Goal: Navigation & Orientation: Go to known website

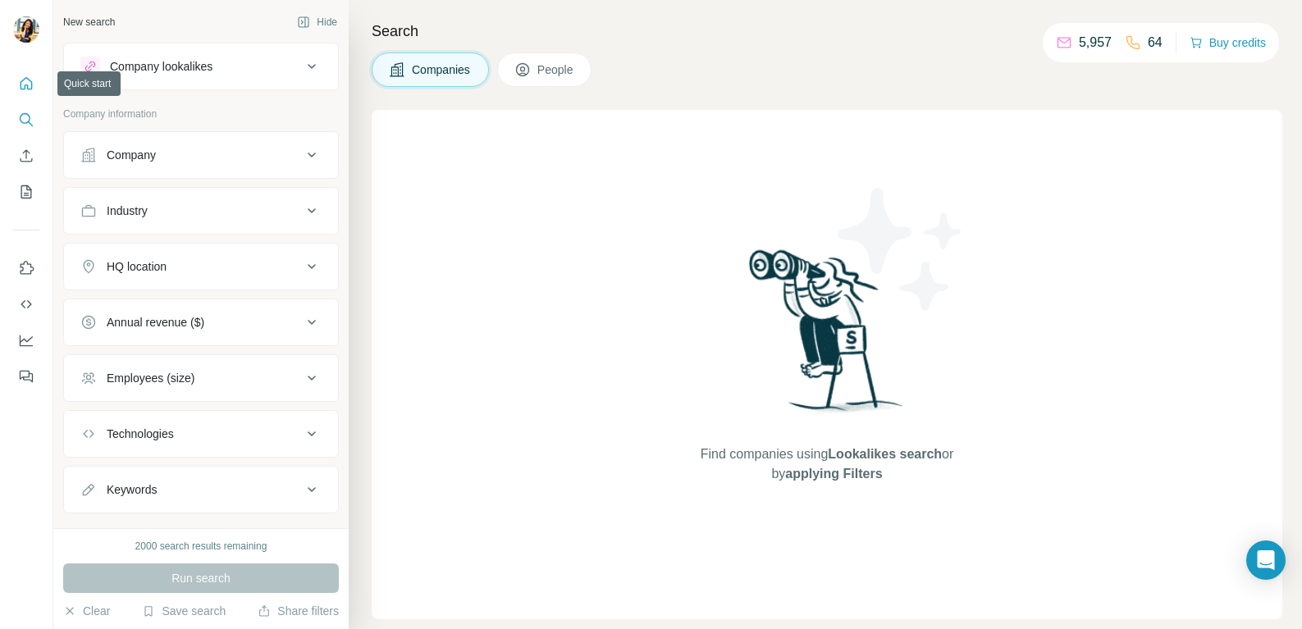
click at [23, 78] on icon "Quick start" at bounding box center [26, 83] width 16 height 16
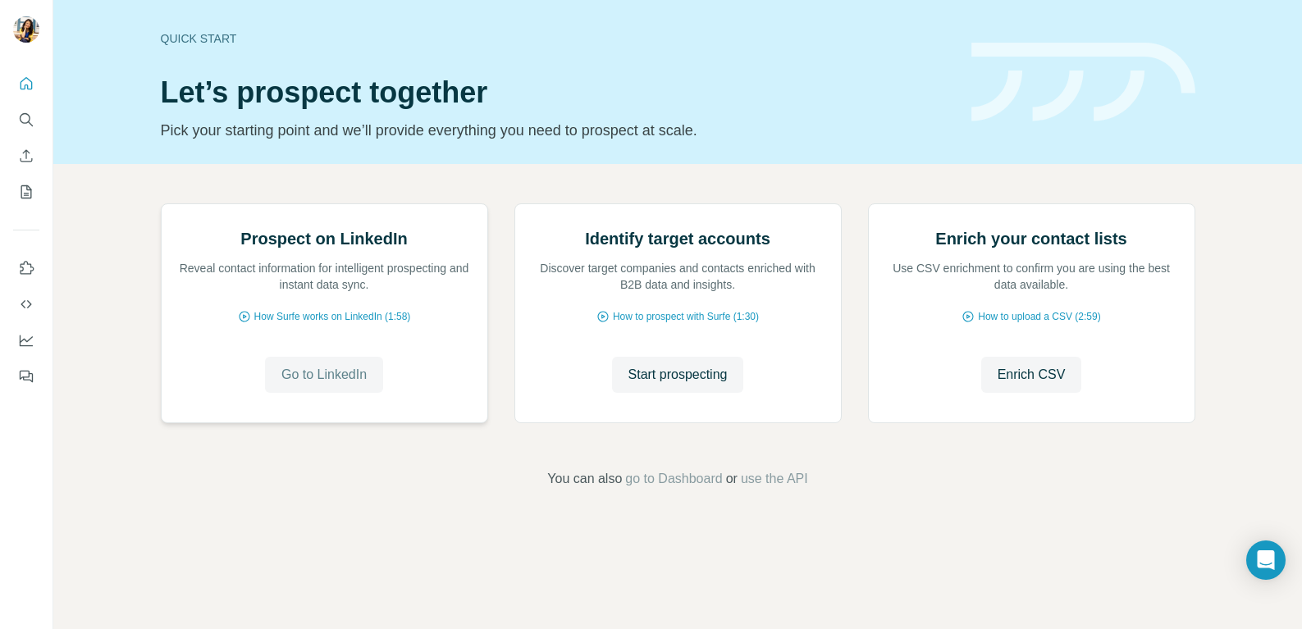
click at [317, 385] on span "Go to LinkedIn" at bounding box center [323, 375] width 85 height 20
